Goal: Information Seeking & Learning: Learn about a topic

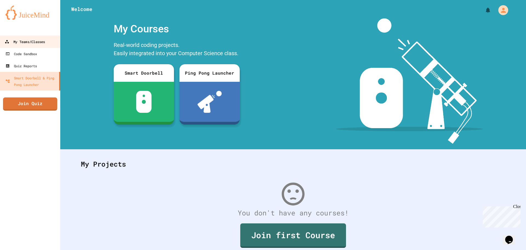
click at [48, 44] on link "My Teams/Classes" at bounding box center [30, 41] width 62 height 12
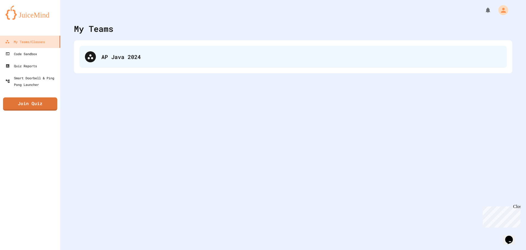
click at [139, 58] on div "AP Java 2024" at bounding box center [301, 57] width 400 height 8
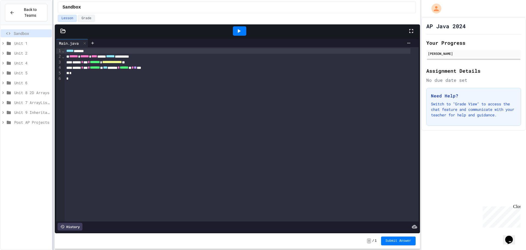
click at [53, 113] on div at bounding box center [52, 125] width 1 height 250
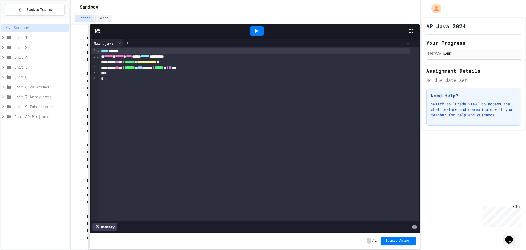
click at [36, 116] on span "Post AP Projects" at bounding box center [40, 116] width 53 height 6
click at [37, 106] on span "Unit 9 Inheritance" at bounding box center [40, 107] width 53 height 6
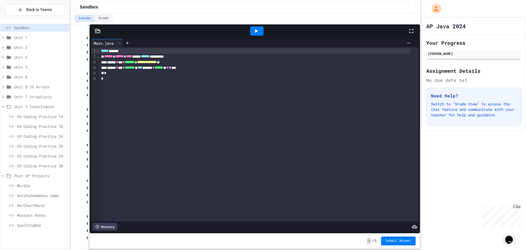
click at [38, 96] on span "Unit 7 ArrayLists" at bounding box center [40, 97] width 53 height 6
click at [37, 86] on span "Unit 8 2D Arrays" at bounding box center [40, 87] width 53 height 6
click at [30, 75] on span "Unit 6" at bounding box center [40, 77] width 53 height 6
click at [30, 64] on span "Unit 5" at bounding box center [40, 67] width 53 height 6
click at [32, 54] on span "Unit 4" at bounding box center [40, 57] width 53 height 6
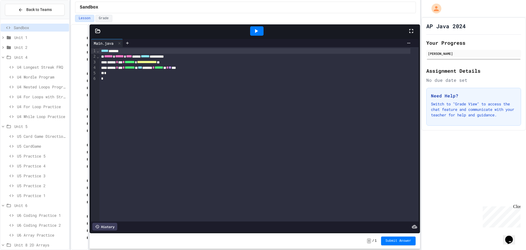
click at [31, 49] on span "Unit 2" at bounding box center [40, 47] width 53 height 6
click at [30, 39] on span "Unit 1" at bounding box center [40, 38] width 53 height 6
